Goal: Use online tool/utility: Utilize a website feature to perform a specific function

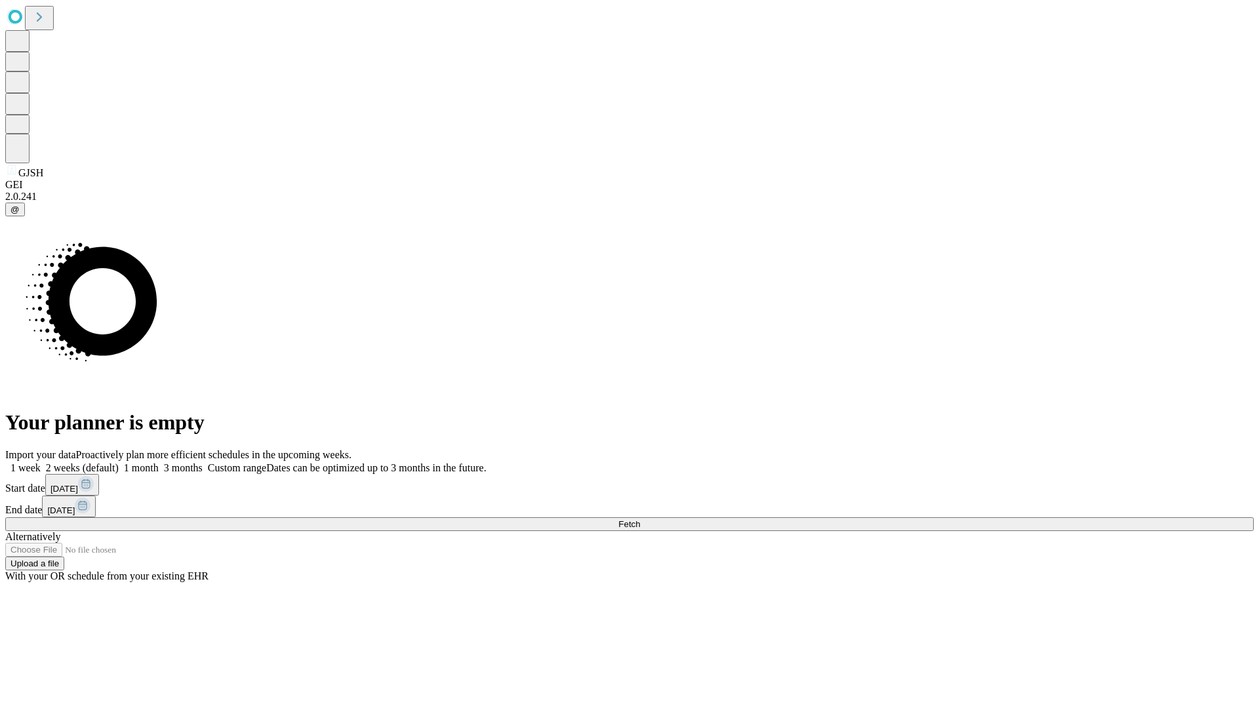
click at [640, 520] on span "Fetch" at bounding box center [630, 525] width 22 height 10
